Goal: Information Seeking & Learning: Learn about a topic

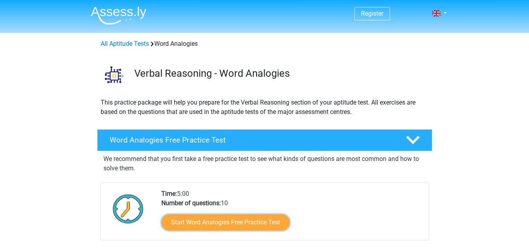
click at [239, 221] on link "Start Word Analogies Free Practice Test" at bounding box center [225, 222] width 128 height 16
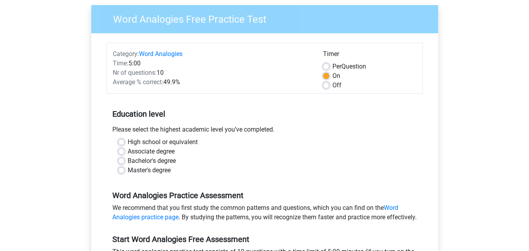
scroll to position [61, 0]
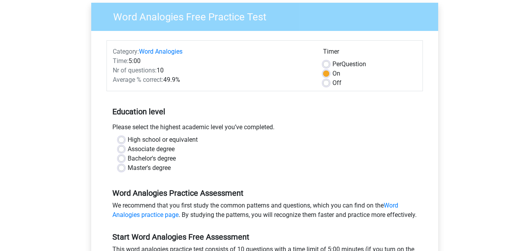
click at [128, 158] on label "Bachelor's degree" at bounding box center [152, 158] width 48 height 9
click at [121, 158] on input "Bachelor's degree" at bounding box center [121, 158] width 6 height 8
radio input "true"
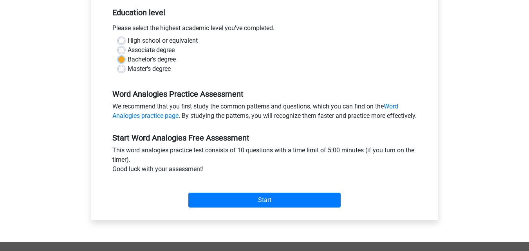
scroll to position [163, 0]
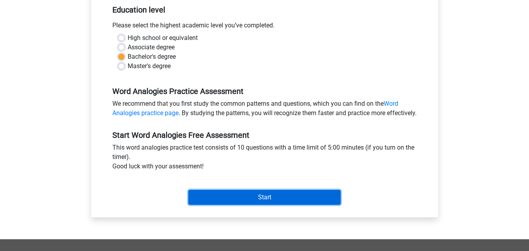
click at [254, 202] on input "Start" at bounding box center [264, 197] width 152 height 15
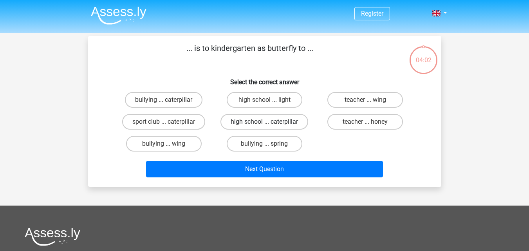
click at [267, 121] on label "high school ... caterpillar" at bounding box center [264, 122] width 88 height 16
click at [267, 122] on input "high school ... caterpillar" at bounding box center [266, 124] width 5 height 5
radio input "true"
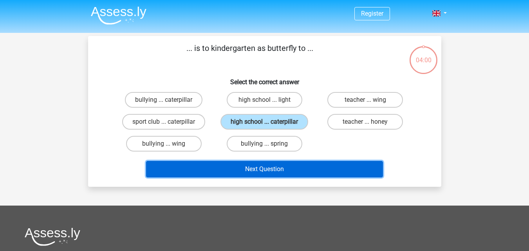
click at [261, 169] on button "Next Question" at bounding box center [264, 169] width 237 height 16
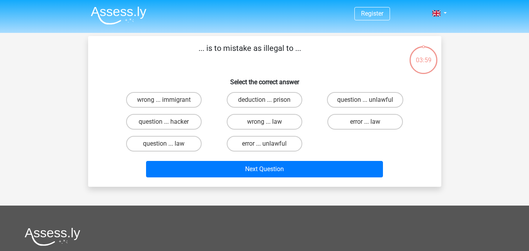
scroll to position [36, 0]
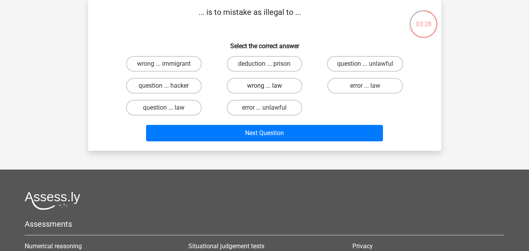
click at [242, 84] on label "wrong ... law" at bounding box center [265, 86] width 76 height 16
click at [264, 86] on input "wrong ... law" at bounding box center [266, 88] width 5 height 5
radio input "true"
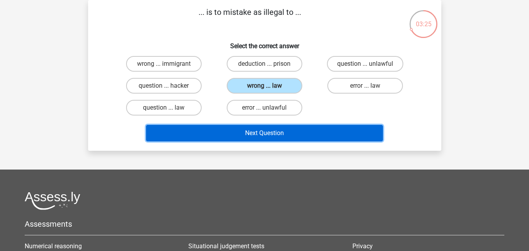
click at [249, 129] on button "Next Question" at bounding box center [264, 133] width 237 height 16
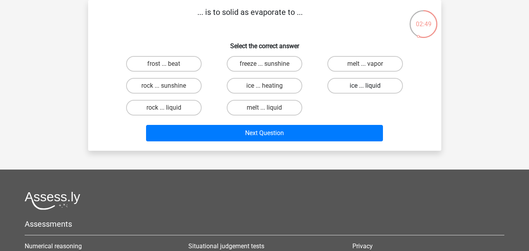
click at [348, 85] on label "ice ... liquid" at bounding box center [365, 86] width 76 height 16
click at [365, 86] on input "ice ... liquid" at bounding box center [367, 88] width 5 height 5
radio input "true"
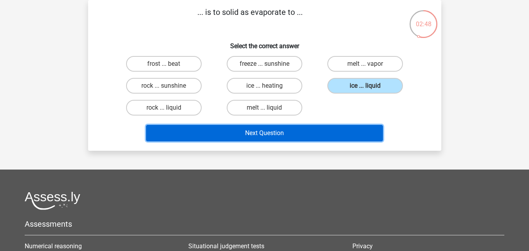
click at [308, 130] on button "Next Question" at bounding box center [264, 133] width 237 height 16
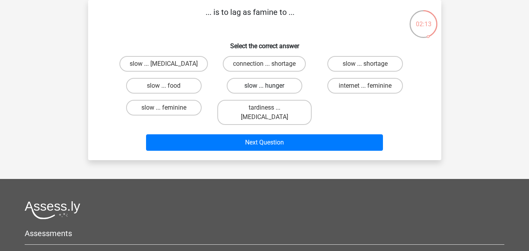
click at [279, 87] on label "slow ... hunger" at bounding box center [265, 86] width 76 height 16
click at [269, 87] on input "slow ... hunger" at bounding box center [266, 88] width 5 height 5
radio input "true"
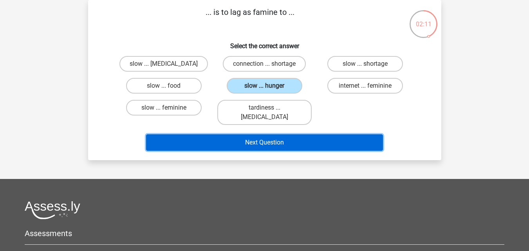
click at [270, 134] on button "Next Question" at bounding box center [264, 142] width 237 height 16
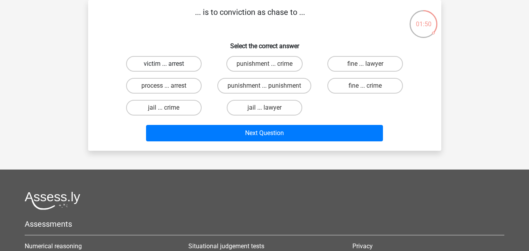
click at [184, 62] on label "victim ... arrest" at bounding box center [164, 64] width 76 height 16
click at [169, 64] on input "victim ... arrest" at bounding box center [166, 66] width 5 height 5
radio input "true"
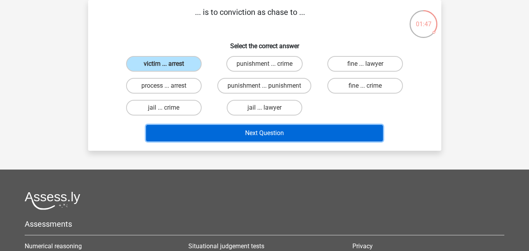
click at [234, 132] on button "Next Question" at bounding box center [264, 133] width 237 height 16
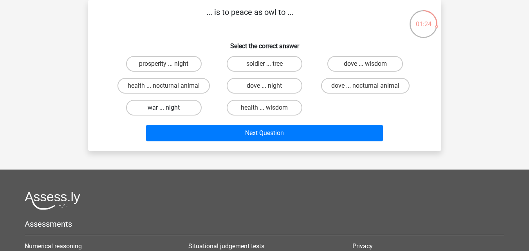
click at [192, 106] on label "war ... night" at bounding box center [164, 108] width 76 height 16
click at [169, 108] on input "war ... night" at bounding box center [166, 110] width 5 height 5
radio input "true"
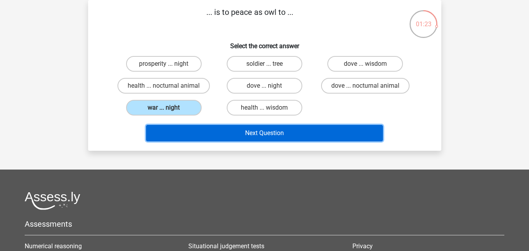
click at [225, 129] on button "Next Question" at bounding box center [264, 133] width 237 height 16
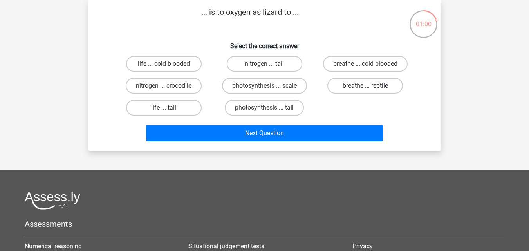
click at [355, 81] on label "breathe ... reptile" at bounding box center [365, 86] width 76 height 16
click at [365, 86] on input "breathe ... reptile" at bounding box center [367, 88] width 5 height 5
radio input "true"
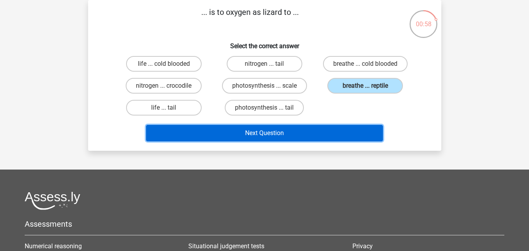
click at [287, 136] on button "Next Question" at bounding box center [264, 133] width 237 height 16
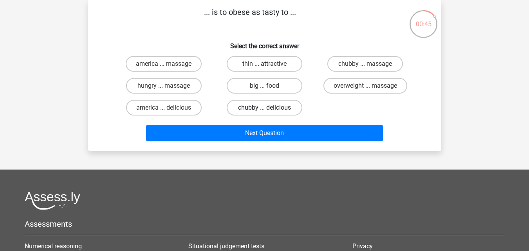
click at [289, 107] on label "chubby ... delicious" at bounding box center [265, 108] width 76 height 16
click at [269, 108] on input "chubby ... delicious" at bounding box center [266, 110] width 5 height 5
radio input "true"
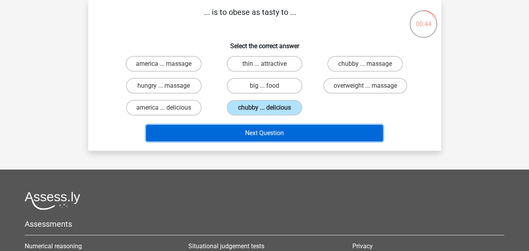
click at [272, 134] on button "Next Question" at bounding box center [264, 133] width 237 height 16
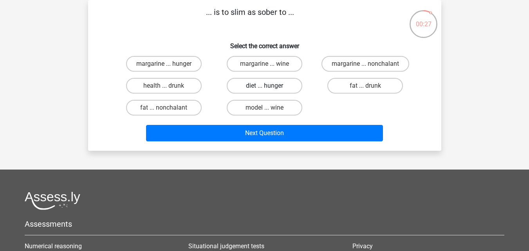
click at [260, 85] on label "diet ... hunger" at bounding box center [265, 86] width 76 height 16
click at [264, 86] on input "diet ... hunger" at bounding box center [266, 88] width 5 height 5
radio input "true"
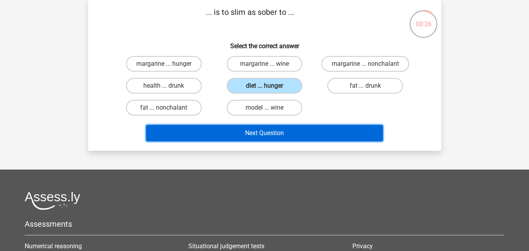
click at [261, 127] on button "Next Question" at bounding box center [264, 133] width 237 height 16
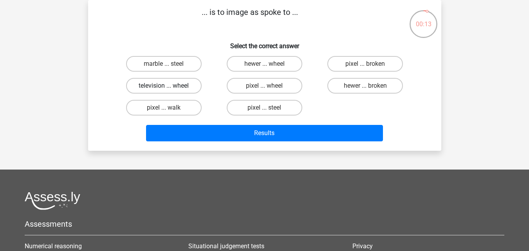
click at [185, 84] on label "television ... wheel" at bounding box center [164, 86] width 76 height 16
click at [169, 86] on input "television ... wheel" at bounding box center [166, 88] width 5 height 5
radio input "true"
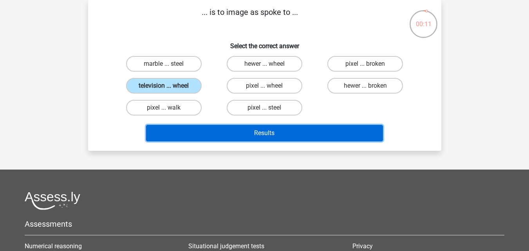
click at [260, 132] on button "Results" at bounding box center [264, 133] width 237 height 16
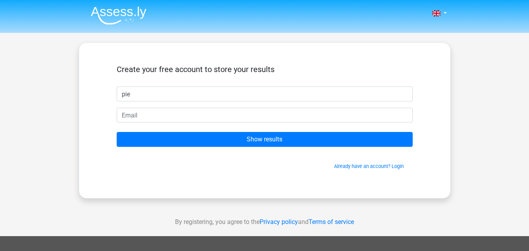
type input "pie"
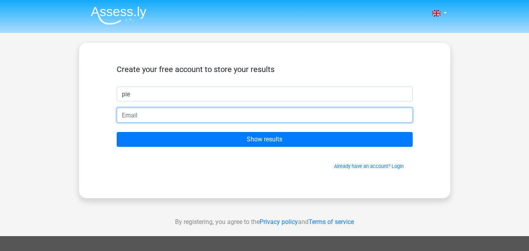
click at [260, 115] on input "email" at bounding box center [265, 115] width 296 height 15
type input "piea718@gmail.com"
click at [117, 132] on input "Show results" at bounding box center [265, 139] width 296 height 15
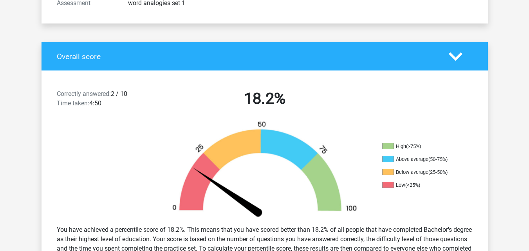
scroll to position [221, 0]
